Goal: Task Accomplishment & Management: Use online tool/utility

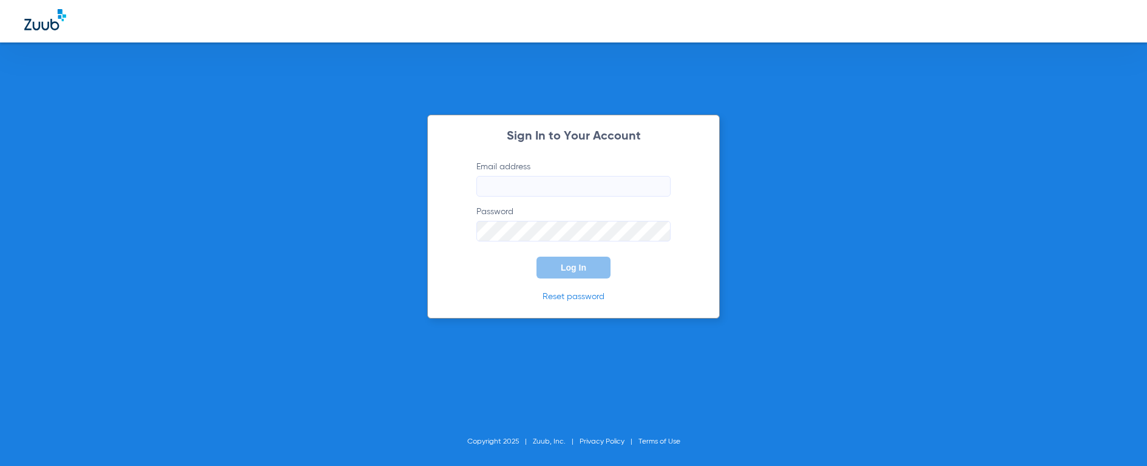
type input "[EMAIL_ADDRESS][DOMAIN_NAME]"
click at [586, 268] on button "Log In" at bounding box center [573, 268] width 74 height 22
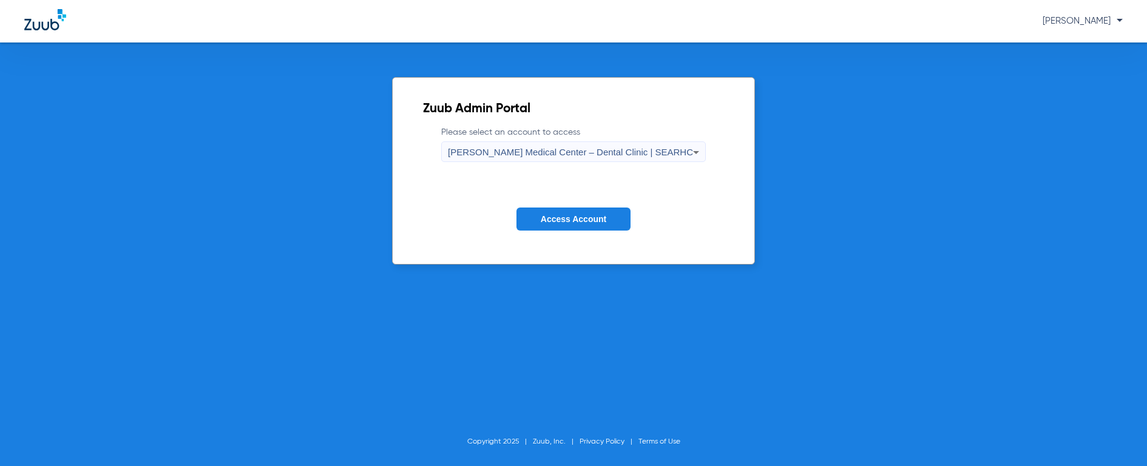
click at [566, 155] on span "[PERSON_NAME] Medical Center – Dental Clinic | SEARHC" at bounding box center [570, 152] width 245 height 10
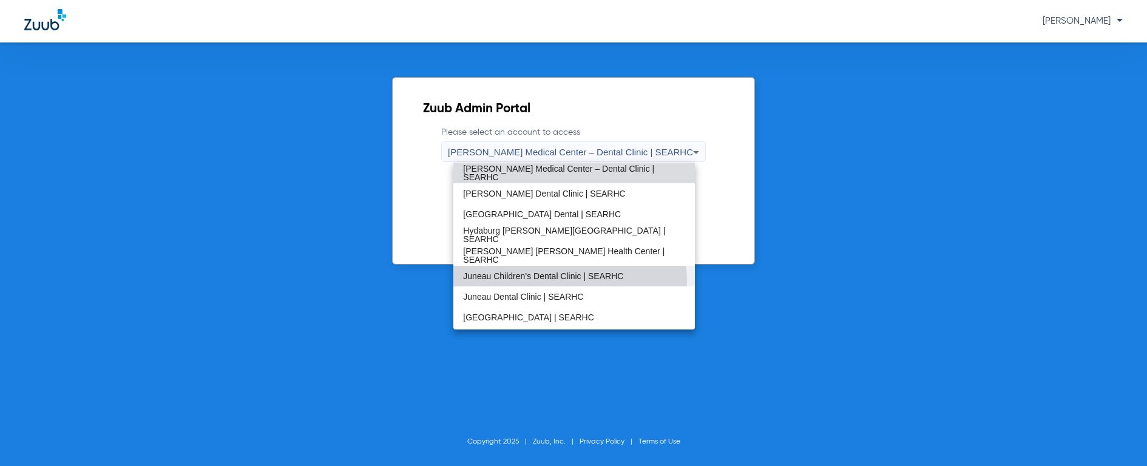
click at [559, 283] on mat-option "Juneau Children’s Dental Clinic | SEARHC" at bounding box center [573, 276] width 241 height 21
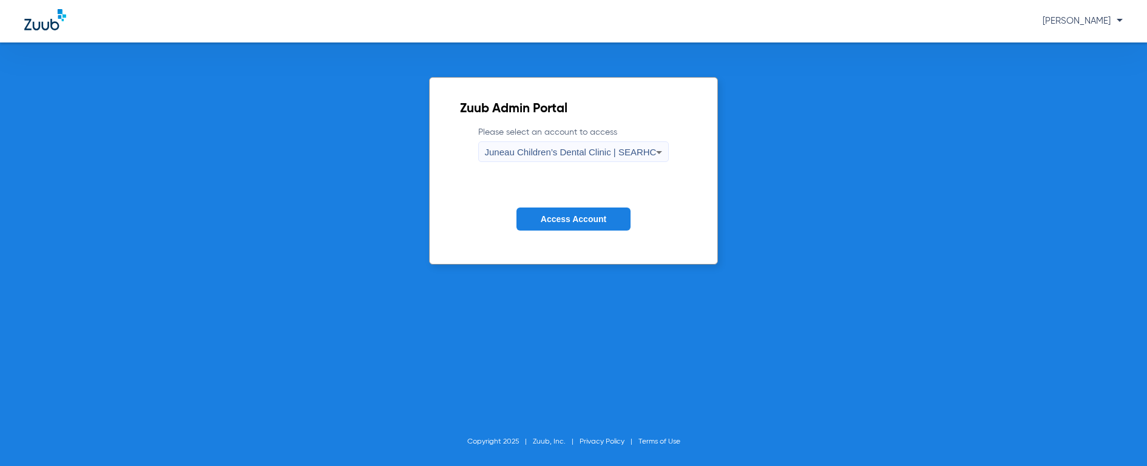
click at [587, 222] on span "Access Account" at bounding box center [574, 219] width 66 height 10
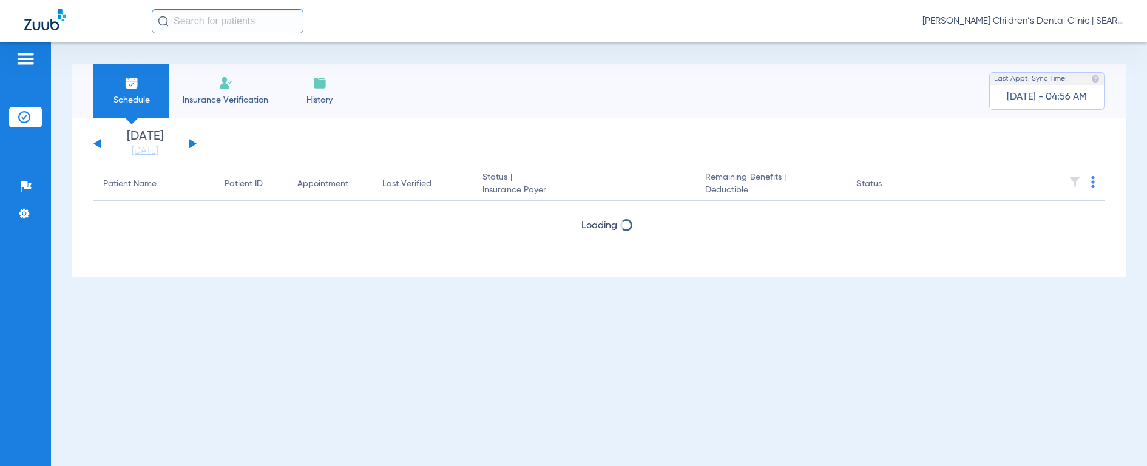
click at [206, 25] on input "text" at bounding box center [228, 21] width 152 height 24
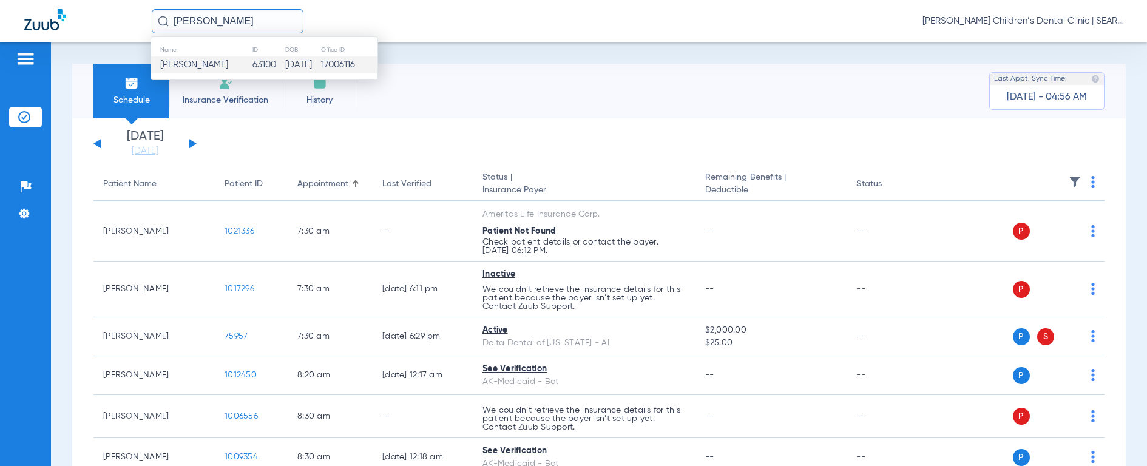
click at [218, 64] on span "[PERSON_NAME]" at bounding box center [194, 64] width 68 height 9
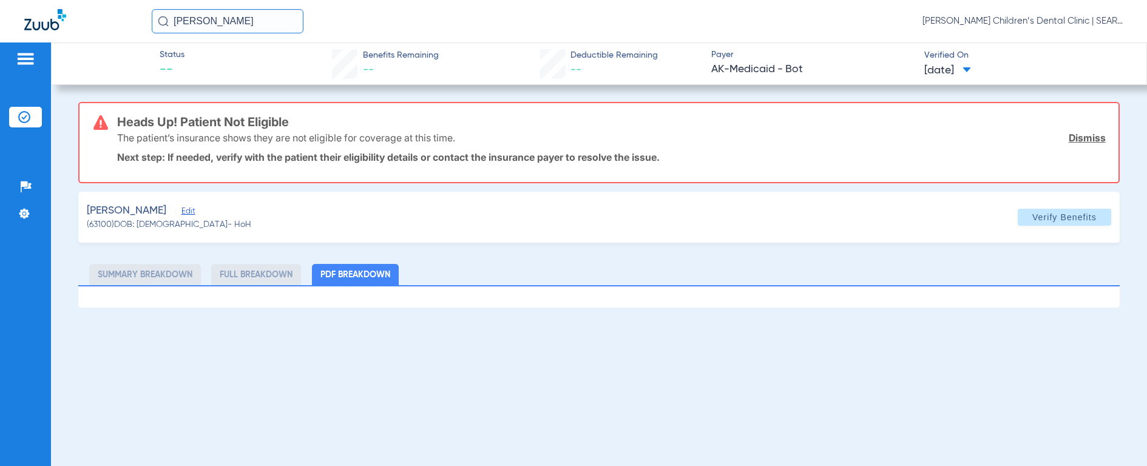
drag, startPoint x: 254, startPoint y: 19, endPoint x: -7, endPoint y: 2, distance: 261.5
click at [0, 2] on html "[PERSON_NAME] [PERSON_NAME] Children’s Dental Clinic | SEARHC Patients Insuranc…" at bounding box center [573, 233] width 1147 height 466
click at [162, 21] on img at bounding box center [163, 21] width 11 height 11
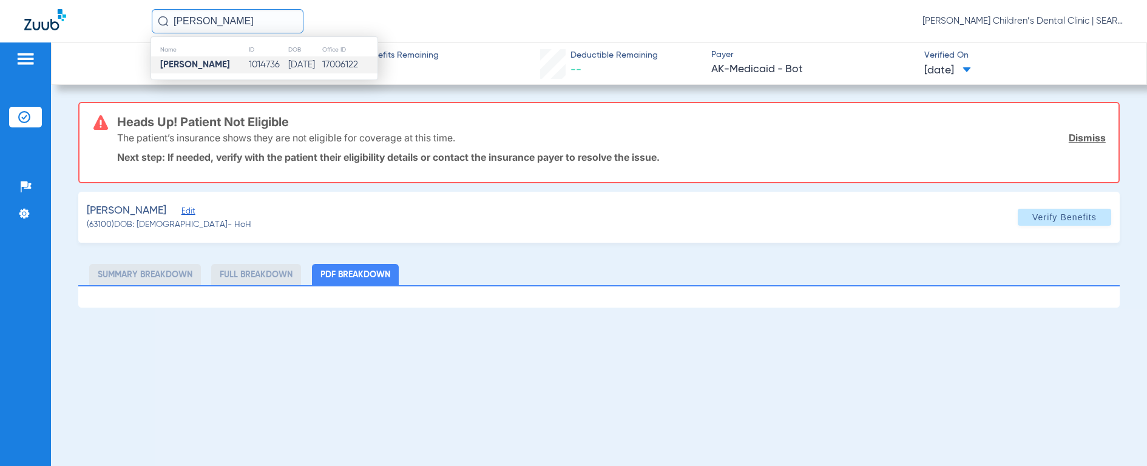
click at [168, 60] on strong "[PERSON_NAME]" at bounding box center [195, 64] width 70 height 9
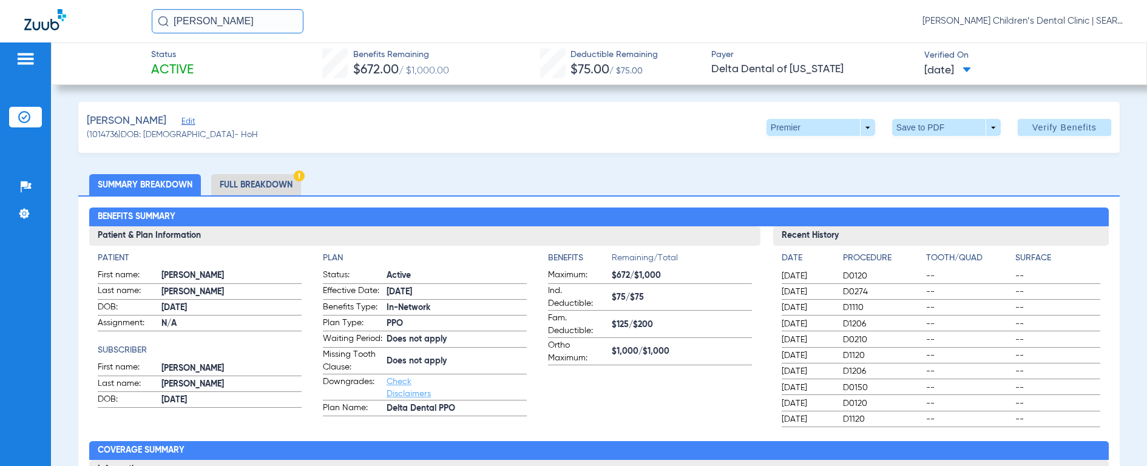
click at [249, 184] on li "Full Breakdown" at bounding box center [256, 184] width 90 height 21
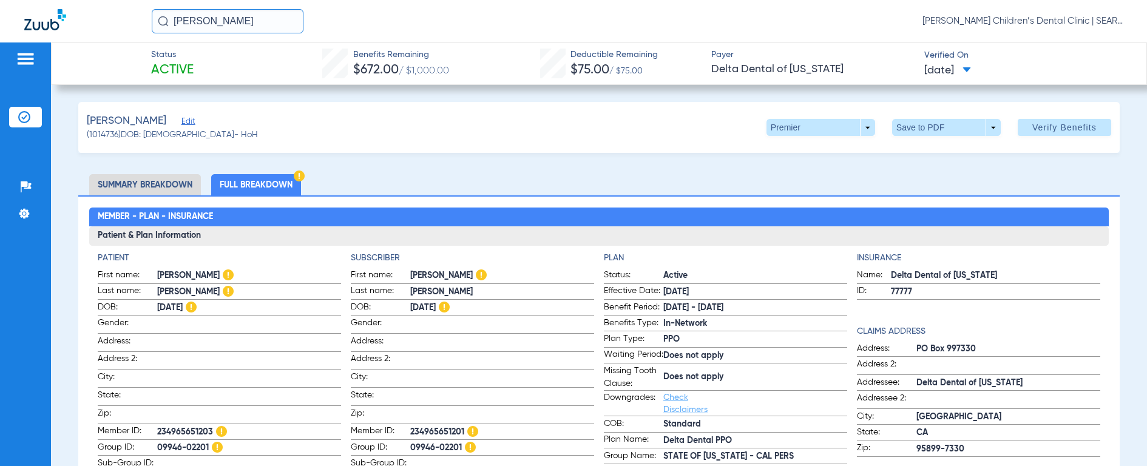
click at [138, 181] on li "Summary Breakdown" at bounding box center [145, 184] width 112 height 21
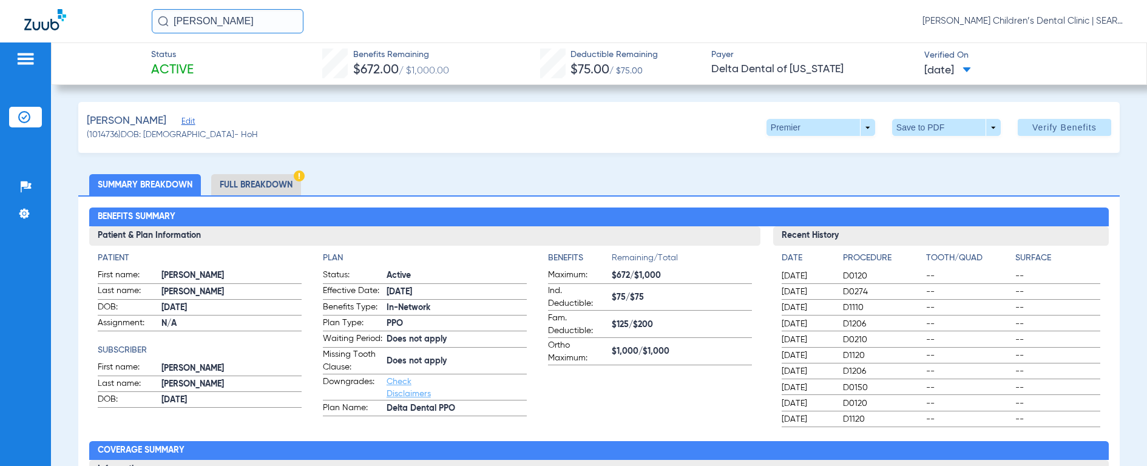
drag, startPoint x: 272, startPoint y: 21, endPoint x: 15, endPoint y: -9, distance: 259.6
click at [15, 0] on html "[PERSON_NAME] [PERSON_NAME] Children’s Dental Clinic | SEARHC Patients Insuranc…" at bounding box center [573, 233] width 1147 height 466
click at [160, 21] on img at bounding box center [163, 21] width 11 height 11
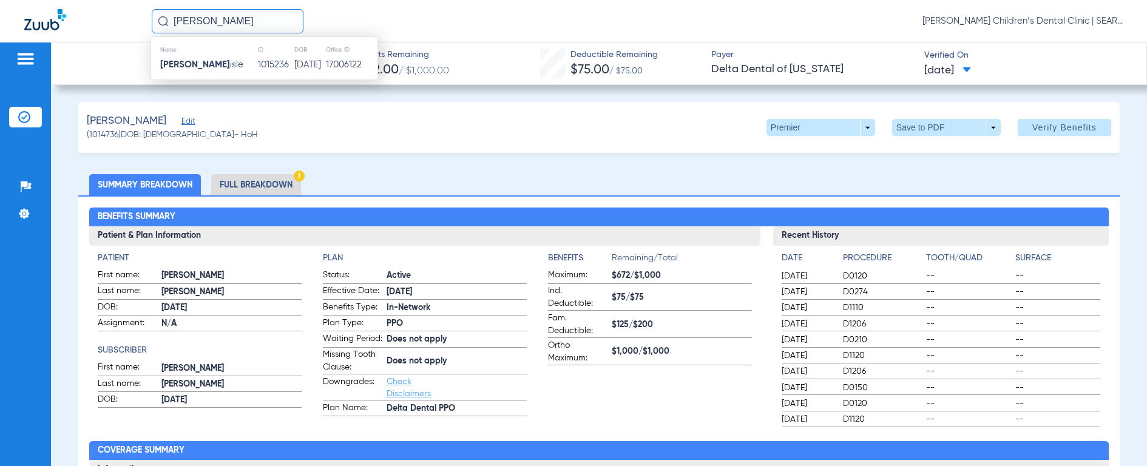
click at [184, 63] on strong "[PERSON_NAME]" at bounding box center [195, 64] width 70 height 9
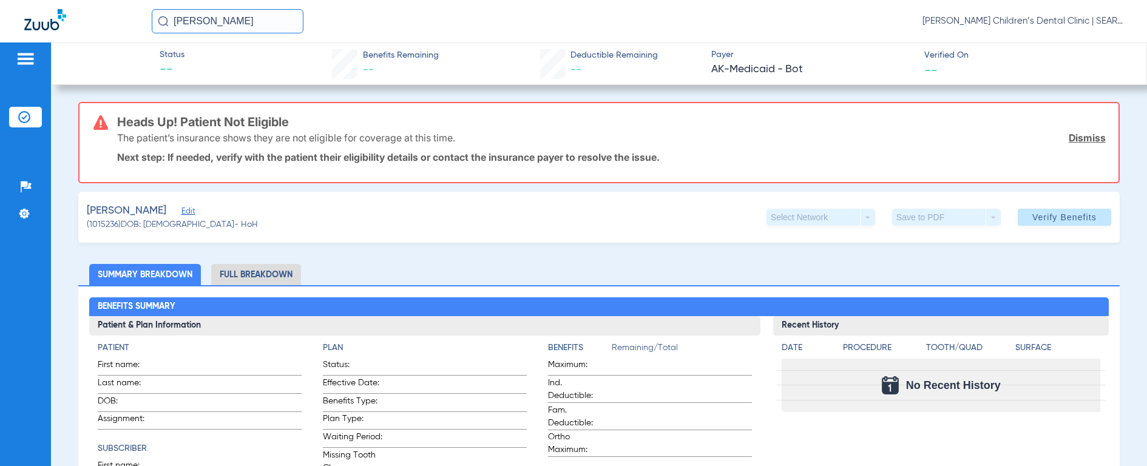
drag, startPoint x: 257, startPoint y: 17, endPoint x: 99, endPoint y: 17, distance: 158.4
click at [99, 17] on div "[PERSON_NAME] BEL [PERSON_NAME] Children’s Dental Clinic | SEARHC" at bounding box center [573, 21] width 1147 height 42
type input "[PERSON_NAME]"
click at [162, 22] on img at bounding box center [163, 21] width 11 height 11
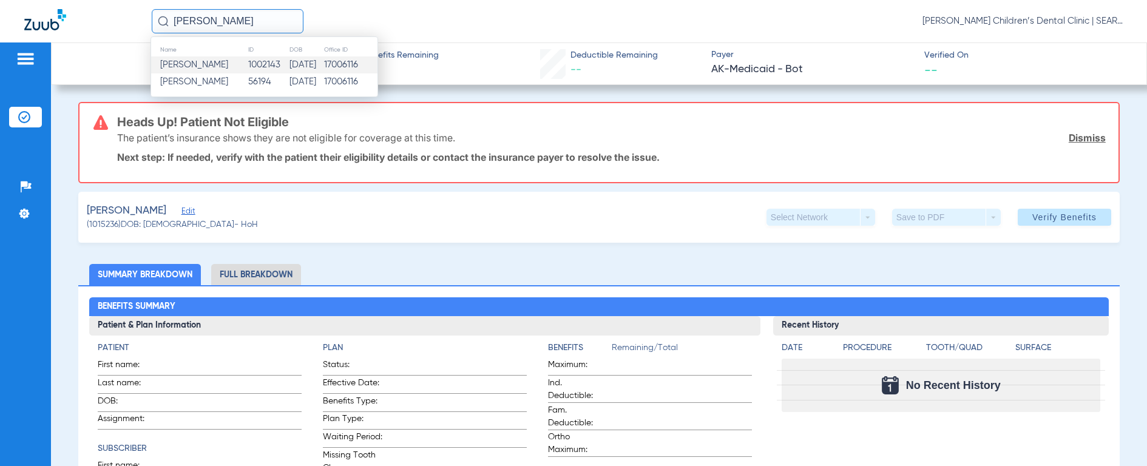
click at [178, 56] on td "[PERSON_NAME]" at bounding box center [199, 64] width 96 height 17
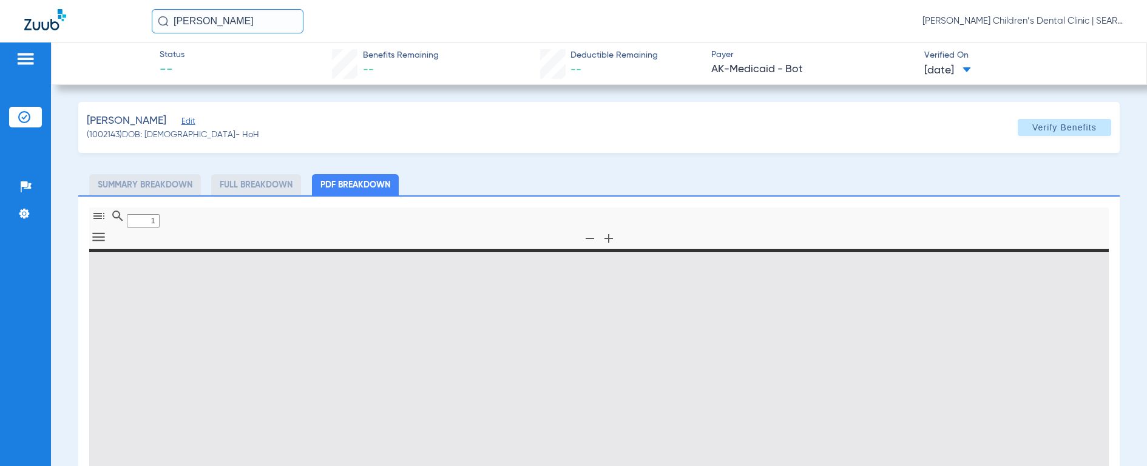
type input "0"
select select "page-width"
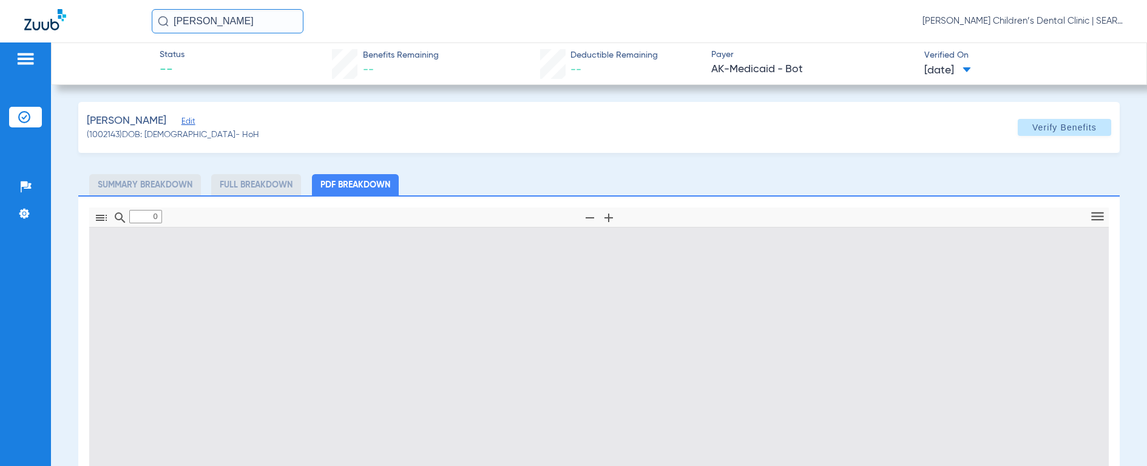
type input "1"
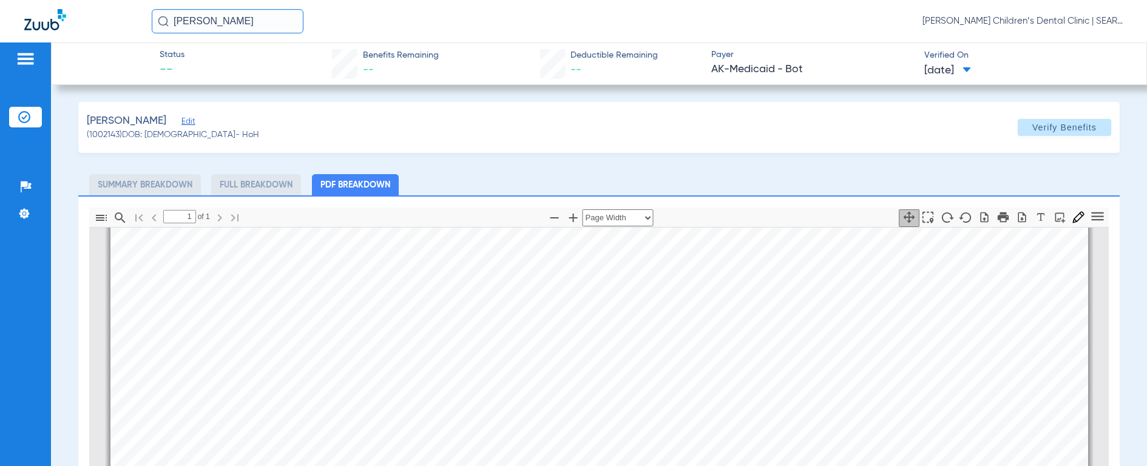
scroll to position [297, 0]
drag, startPoint x: 255, startPoint y: 19, endPoint x: 86, endPoint y: 8, distance: 170.3
click at [86, 8] on div "[PERSON_NAME] [PERSON_NAME] Children’s Dental Clinic | SEARHC" at bounding box center [573, 21] width 1147 height 42
drag, startPoint x: 257, startPoint y: 22, endPoint x: 103, endPoint y: 9, distance: 154.7
click at [103, 9] on div "[PERSON_NAME] [PERSON_NAME] Children’s Dental Clinic | SEARHC" at bounding box center [573, 21] width 1147 height 42
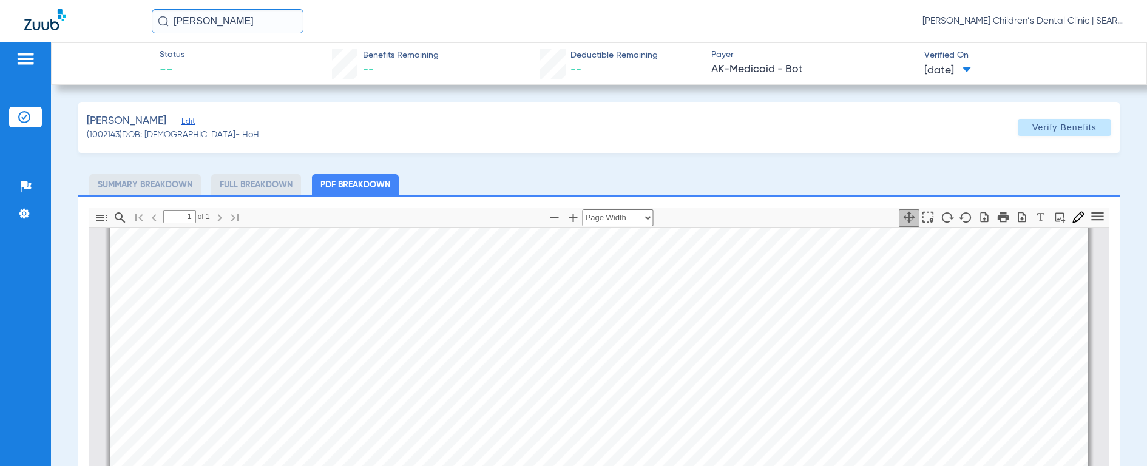
type input "[PERSON_NAME]"
click at [158, 24] on img at bounding box center [163, 21] width 11 height 11
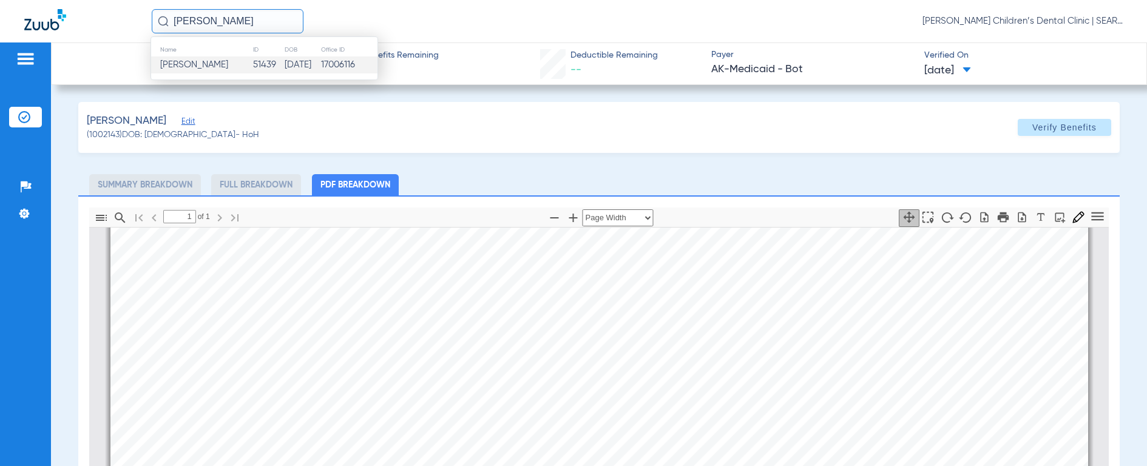
click at [174, 56] on td "[PERSON_NAME]" at bounding box center [201, 64] width 101 height 17
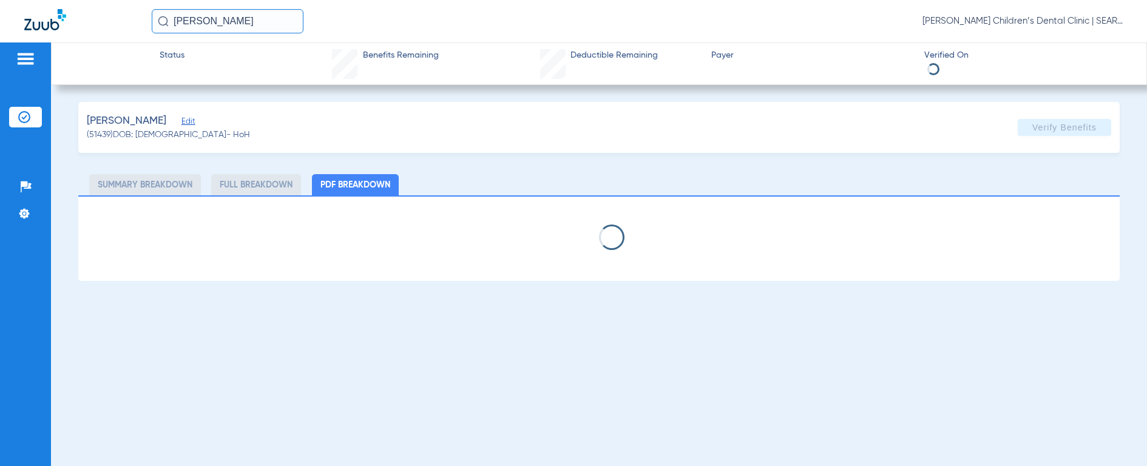
select select "page-width"
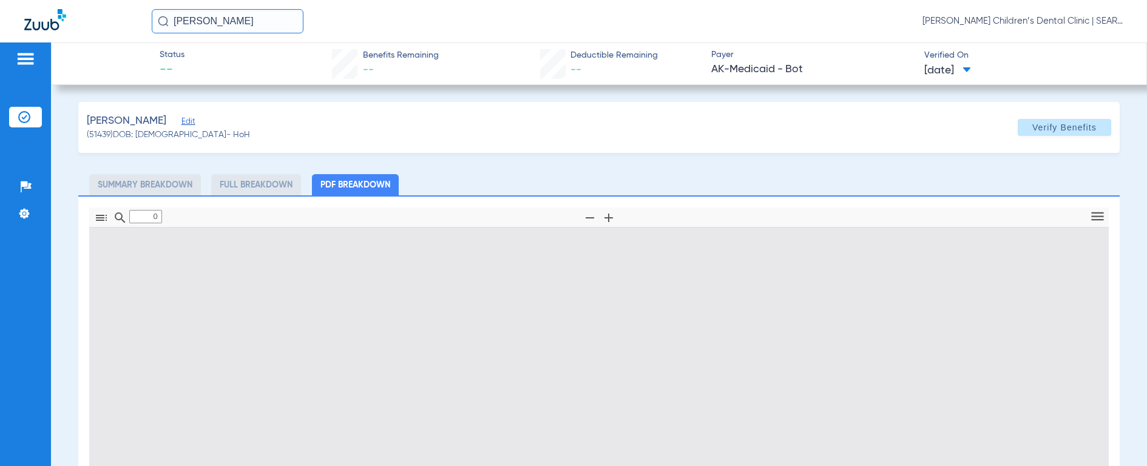
type input "1"
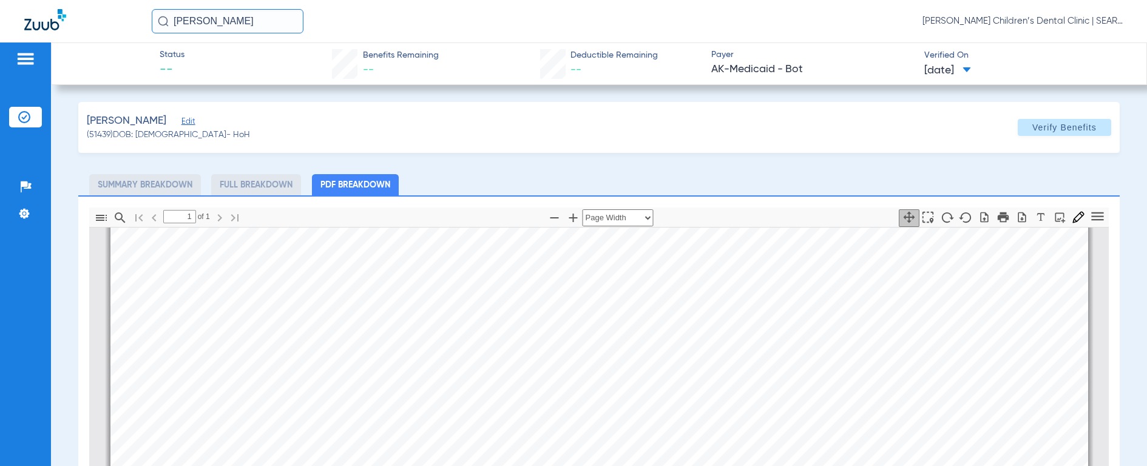
scroll to position [388, 0]
click at [264, 9] on input "[PERSON_NAME]" at bounding box center [228, 21] width 152 height 24
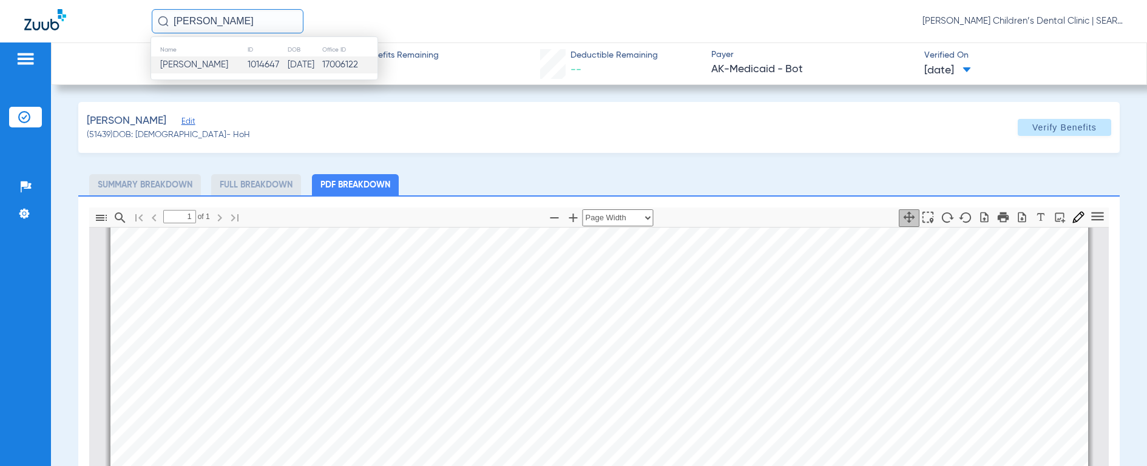
type input "[PERSON_NAME]"
click at [186, 62] on span "[PERSON_NAME]" at bounding box center [194, 64] width 68 height 9
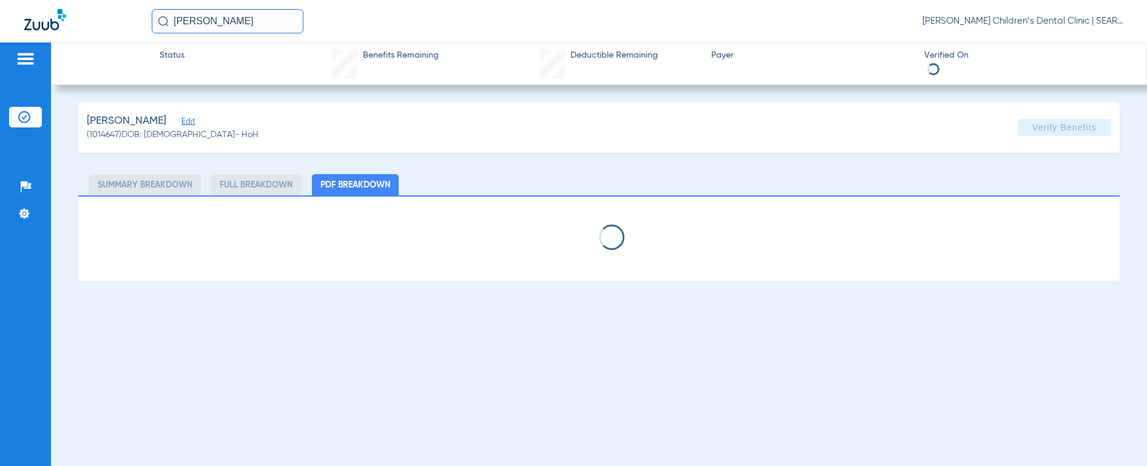
select select "page-width"
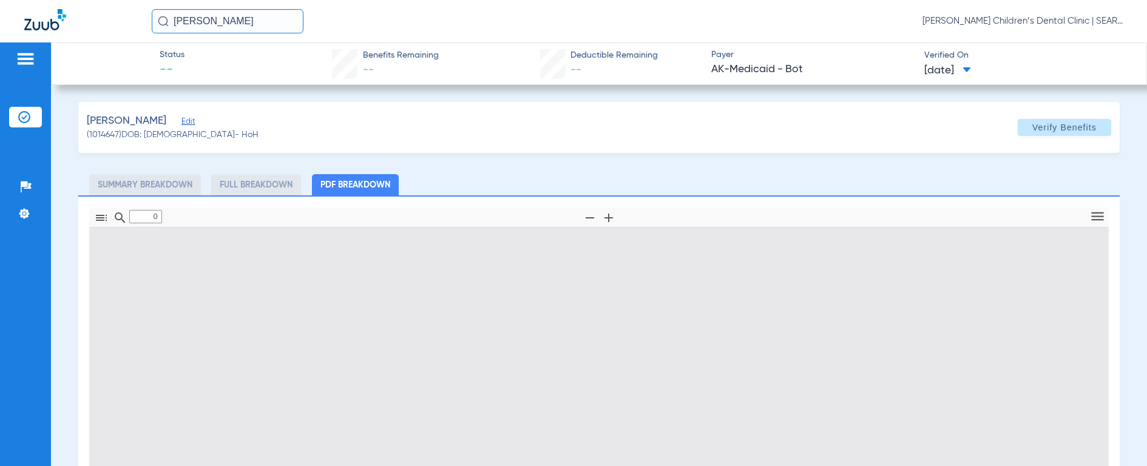
type input "1"
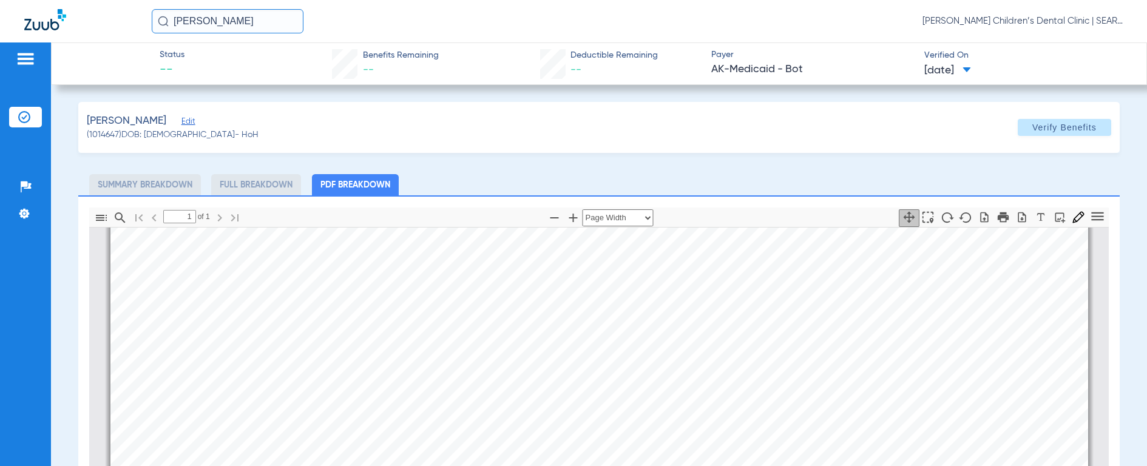
scroll to position [352, 0]
click at [260, 17] on input "[PERSON_NAME]" at bounding box center [228, 21] width 152 height 24
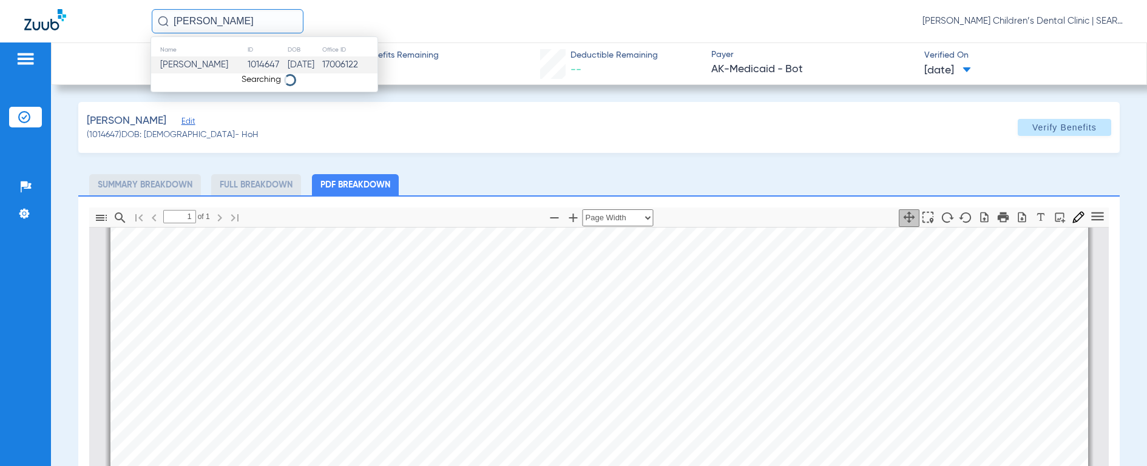
type input "[PERSON_NAME]"
click at [160, 19] on img at bounding box center [163, 21] width 11 height 11
click at [173, 64] on span "[PERSON_NAME]" at bounding box center [194, 64] width 68 height 9
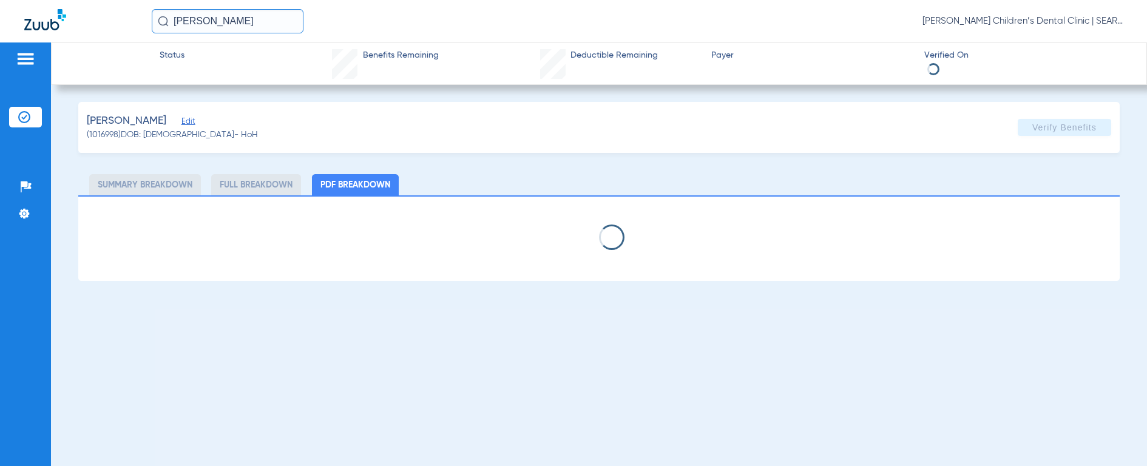
select select "page-width"
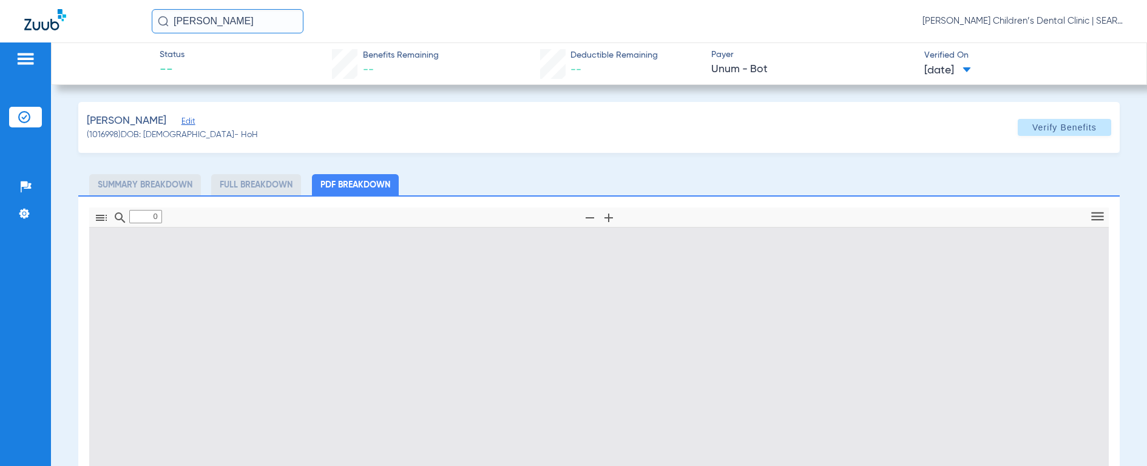
type input "1"
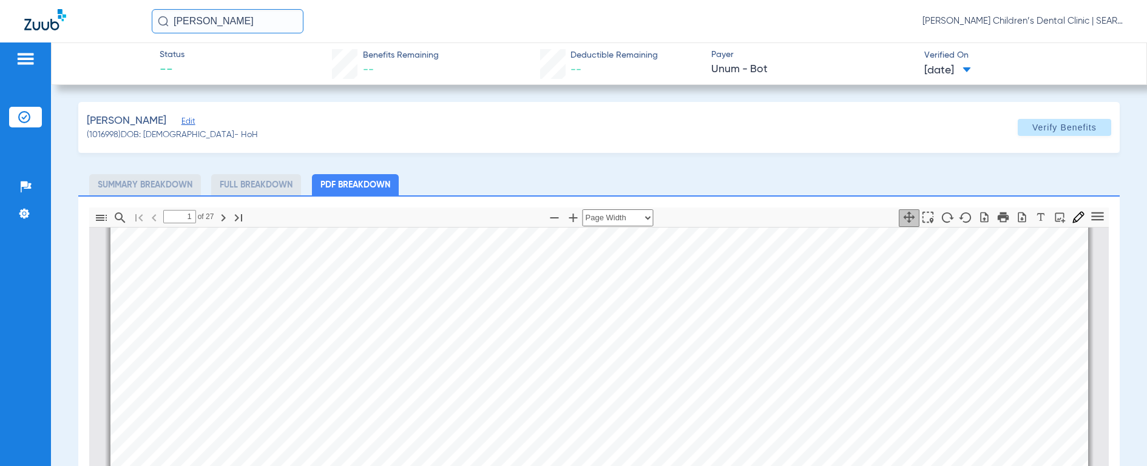
scroll to position [733, 0]
drag, startPoint x: 172, startPoint y: 14, endPoint x: 92, endPoint y: 4, distance: 80.7
click at [92, 4] on div "[PERSON_NAME] SC [PERSON_NAME] Children’s Dental Clinic | SEARHC" at bounding box center [573, 21] width 1147 height 42
type input "[PERSON_NAME]"
click at [161, 21] on img at bounding box center [163, 21] width 11 height 11
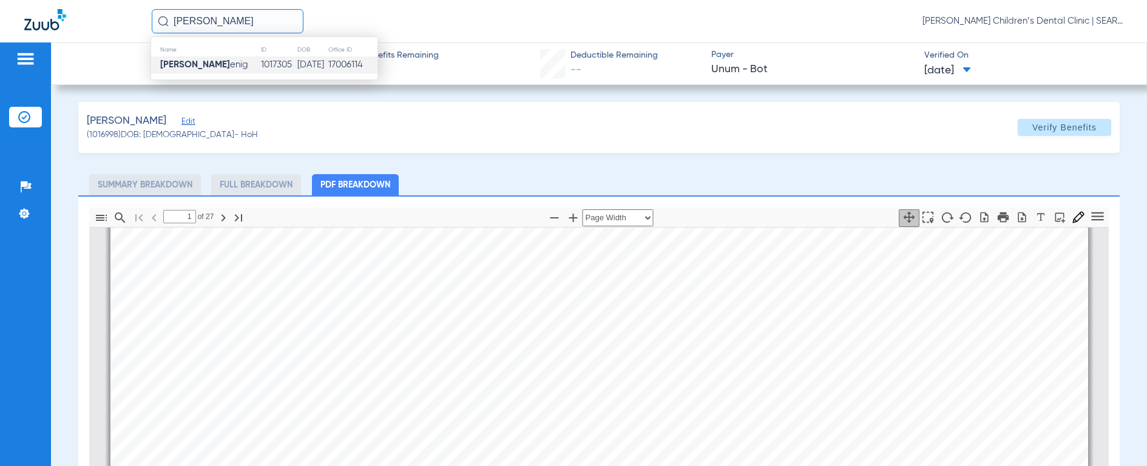
click at [180, 71] on td "Ryder Ko enig" at bounding box center [205, 64] width 109 height 17
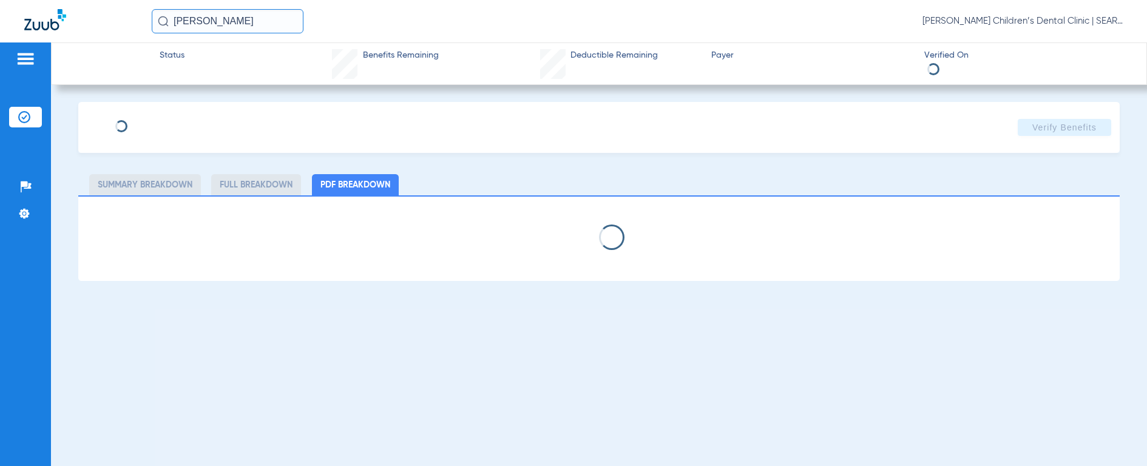
select select "page-width"
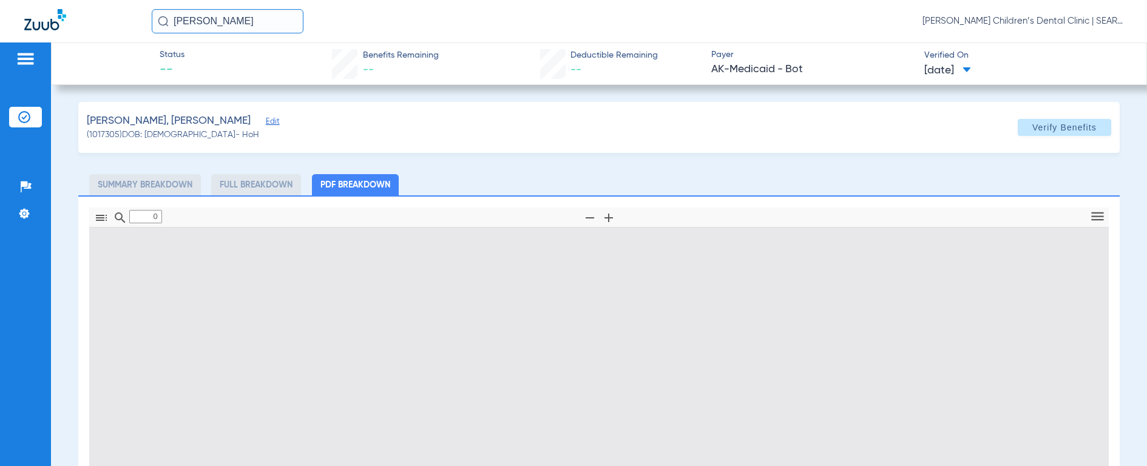
type input "1"
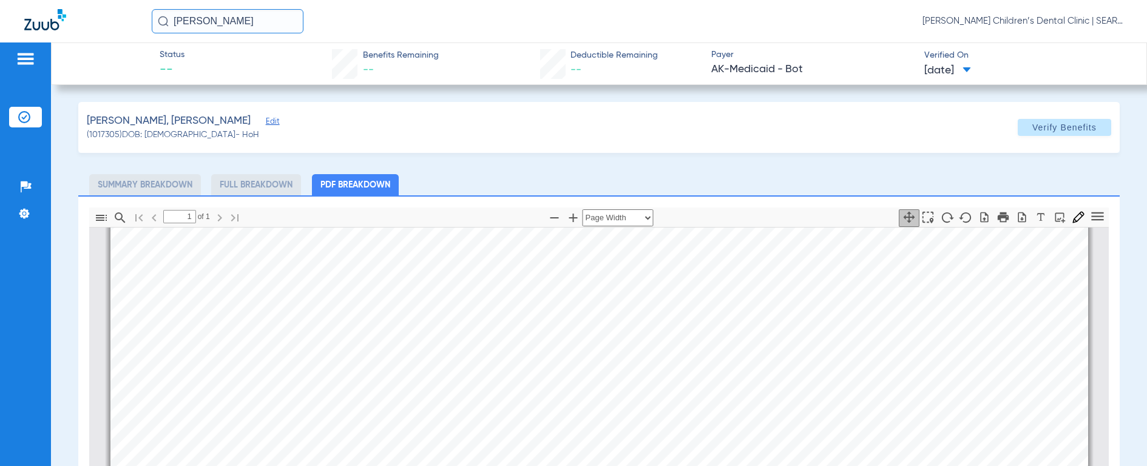
scroll to position [123, 0]
drag, startPoint x: 237, startPoint y: 22, endPoint x: 27, endPoint y: 10, distance: 210.9
click at [27, 10] on div "[PERSON_NAME] KO [PERSON_NAME] Children’s Dental Clinic | SEARHC" at bounding box center [573, 21] width 1147 height 42
type input "[PERSON_NAME]"
click at [165, 18] on img at bounding box center [163, 21] width 11 height 11
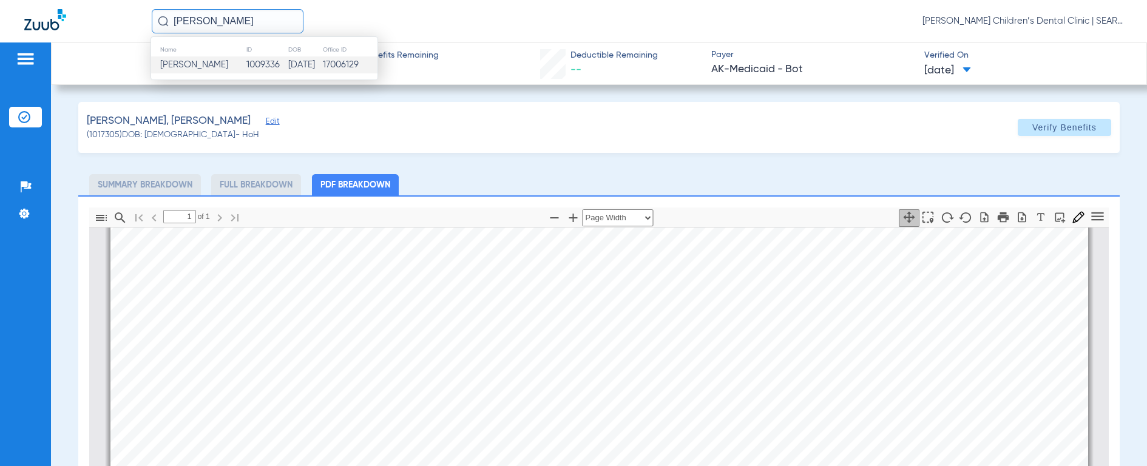
click at [178, 62] on span "[PERSON_NAME]" at bounding box center [194, 64] width 68 height 9
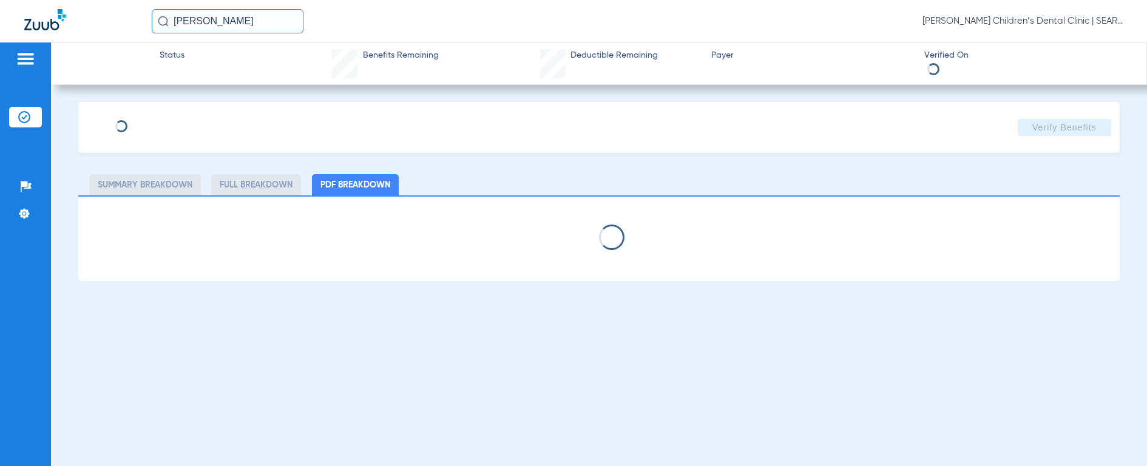
select select "page-width"
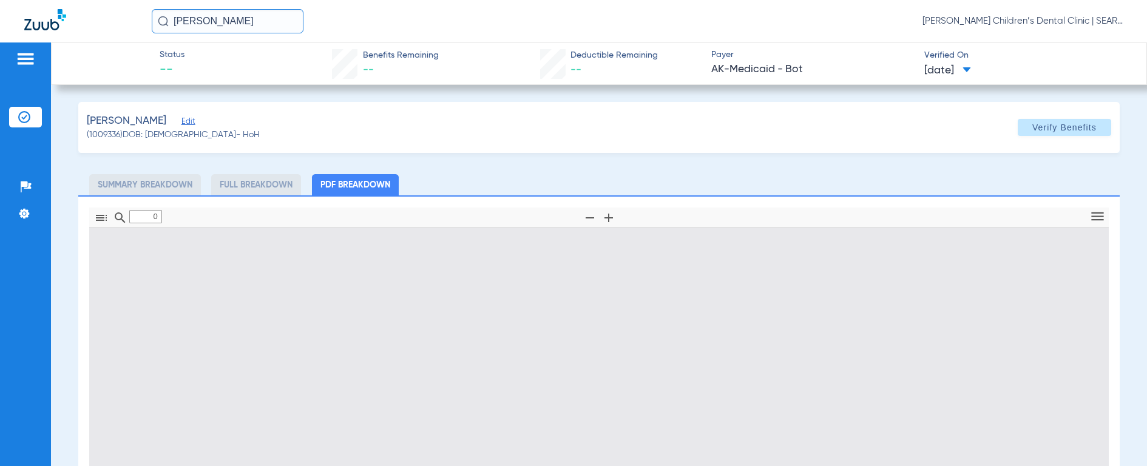
type input "1"
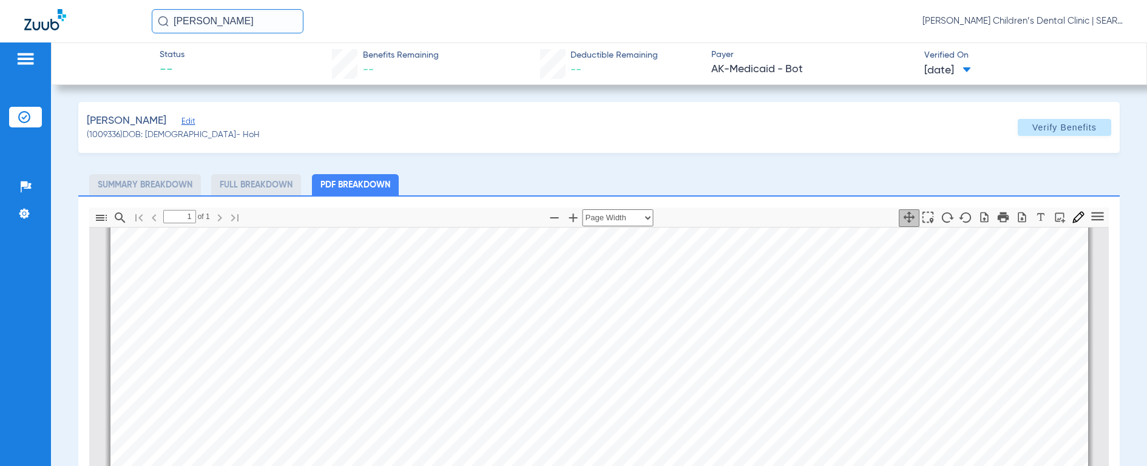
scroll to position [231, 0]
drag, startPoint x: 284, startPoint y: 18, endPoint x: 113, endPoint y: 22, distance: 170.6
click at [113, 22] on div "[PERSON_NAME] [PERSON_NAME] Children’s Dental Clinic | SEARHC" at bounding box center [573, 21] width 1147 height 42
type input "[PERSON_NAME]"
click at [163, 21] on img at bounding box center [163, 21] width 11 height 11
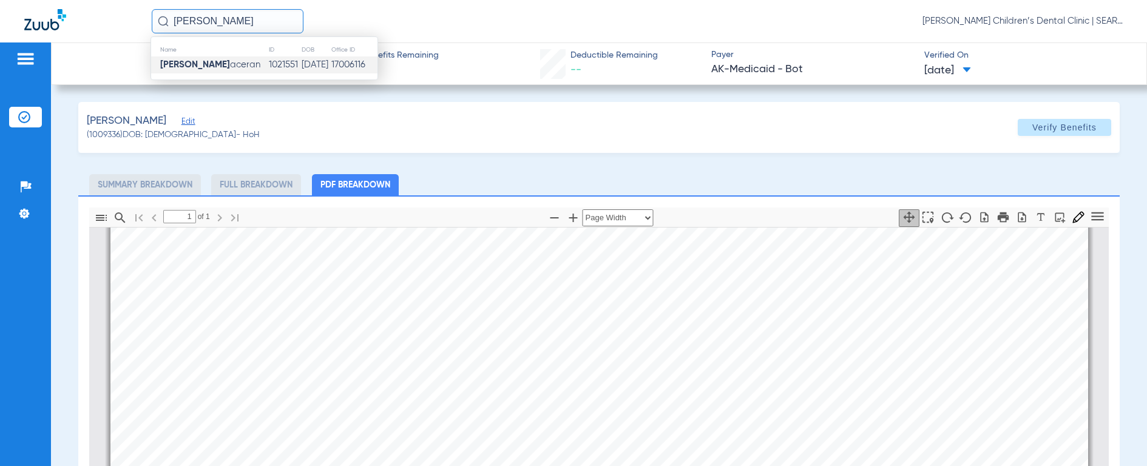
click at [172, 61] on strong "[PERSON_NAME]" at bounding box center [195, 64] width 70 height 9
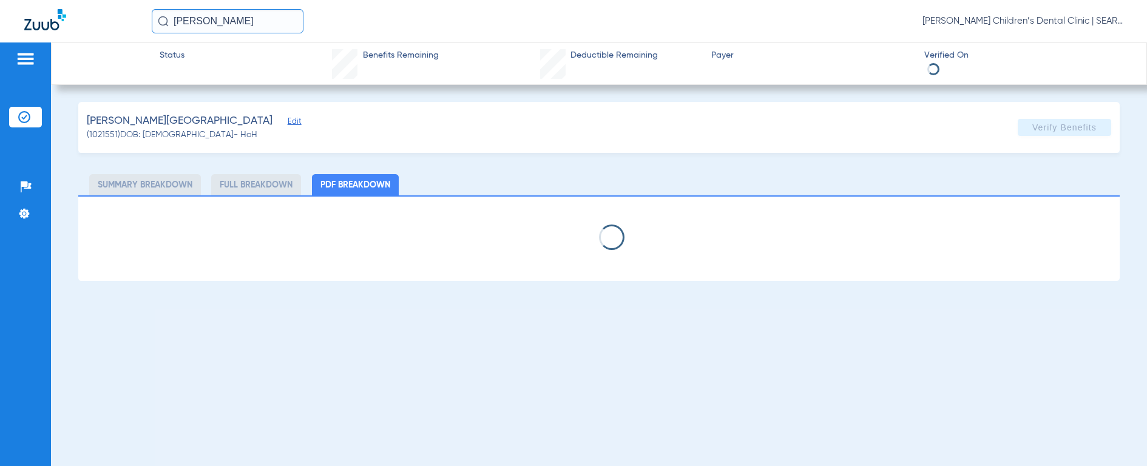
select select "page-width"
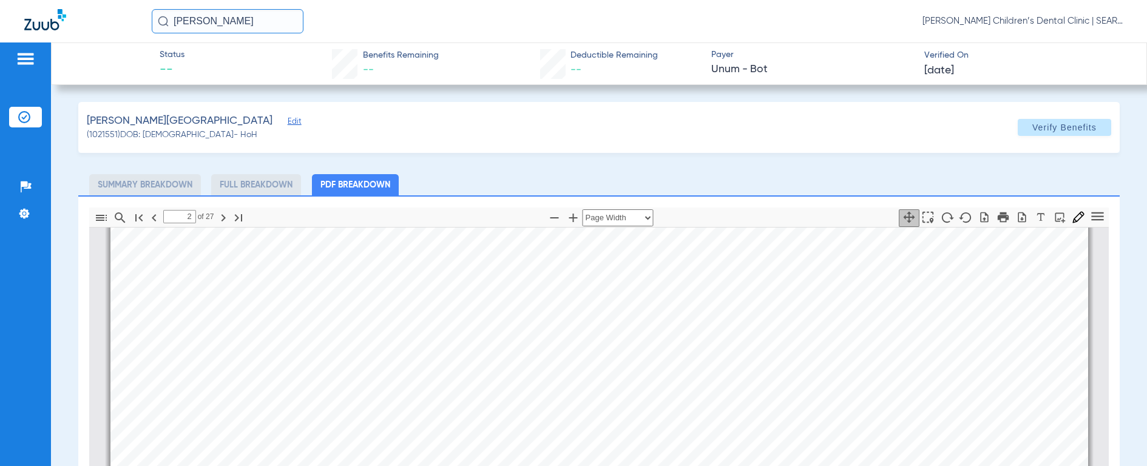
scroll to position [1318, 0]
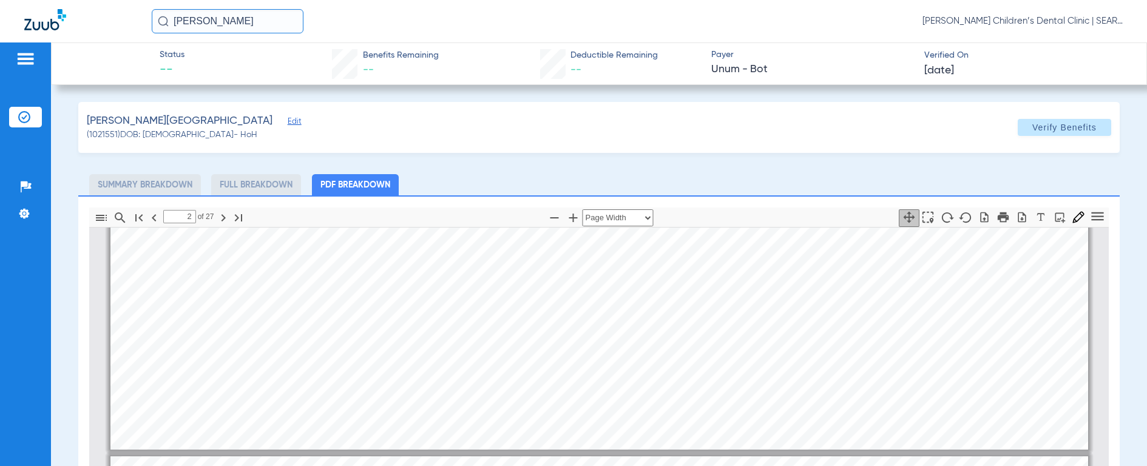
type input "1"
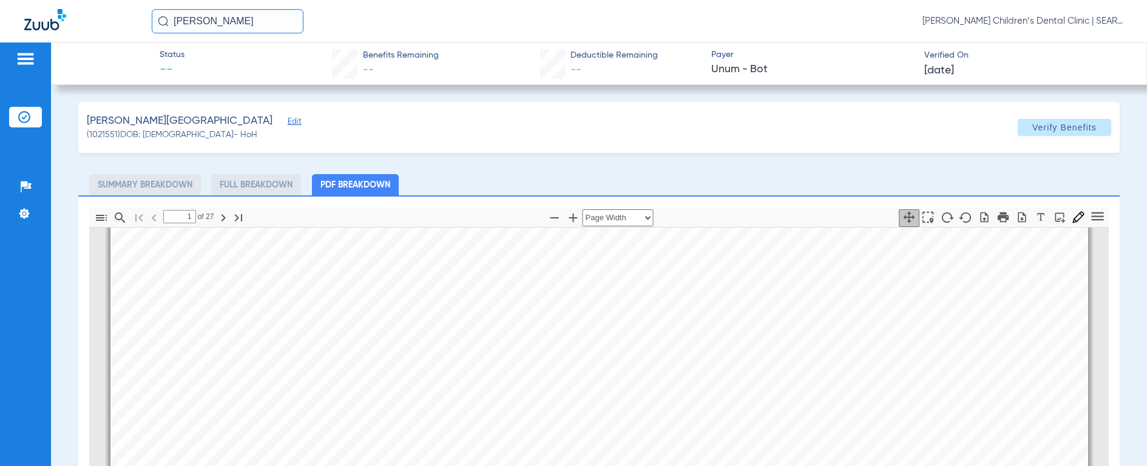
scroll to position [661, 0]
